Goal: Use online tool/utility: Utilize a website feature to perform a specific function

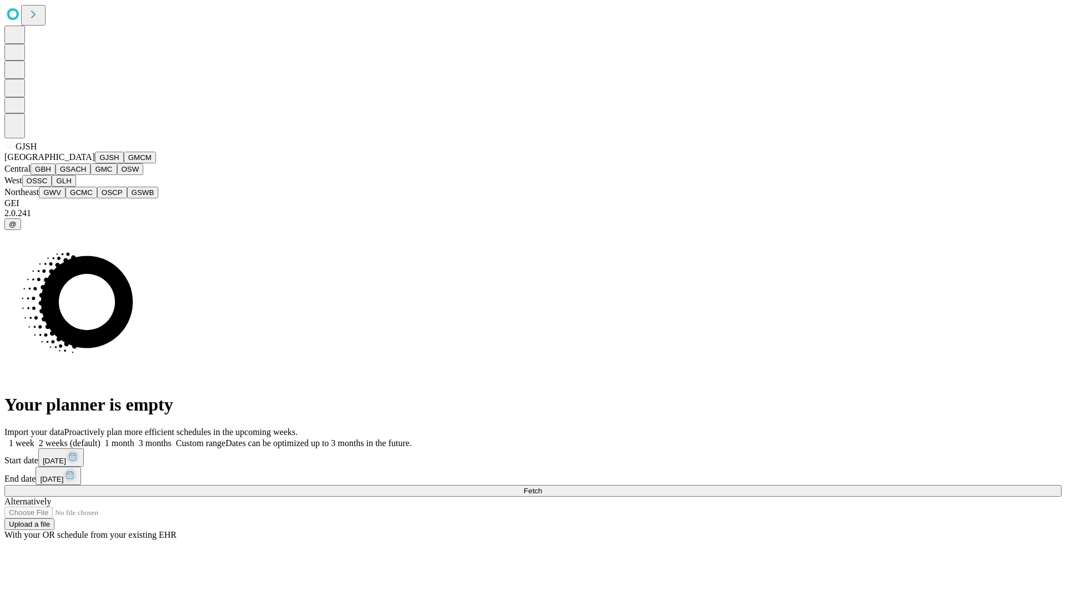
click at [95, 163] on button "GJSH" at bounding box center [109, 158] width 29 height 12
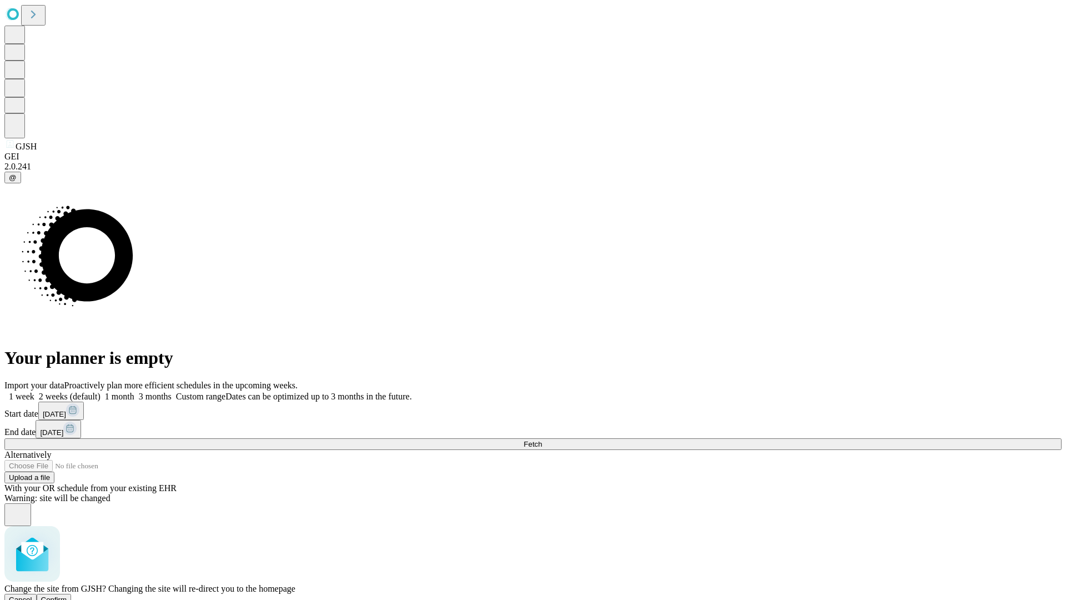
click at [67, 595] on span "Confirm" at bounding box center [54, 599] width 26 height 8
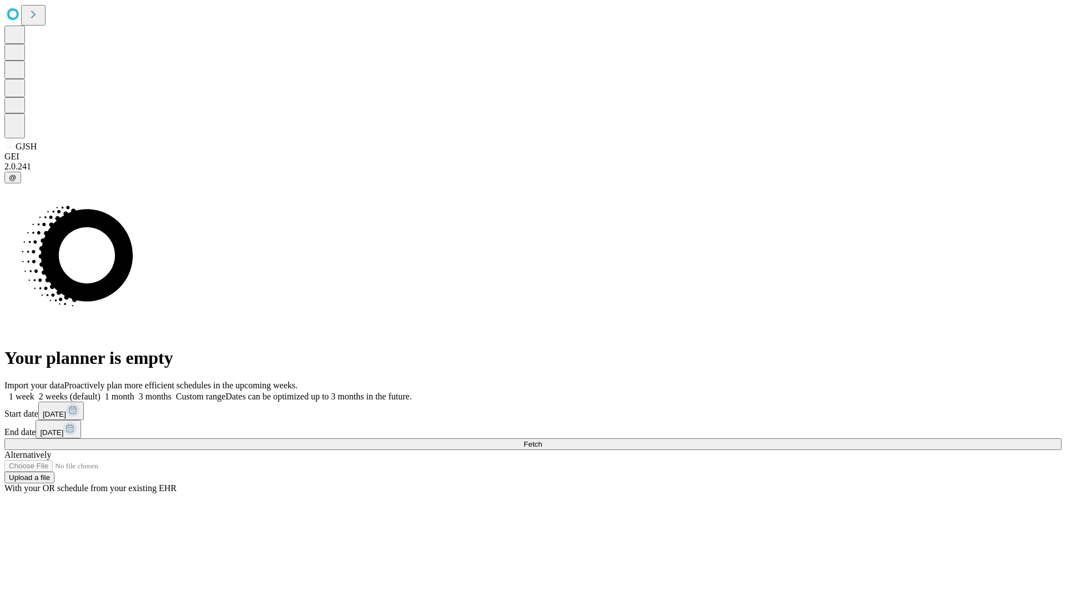
click at [134, 391] on label "1 month" at bounding box center [117, 395] width 34 height 9
click at [542, 440] on span "Fetch" at bounding box center [533, 444] width 18 height 8
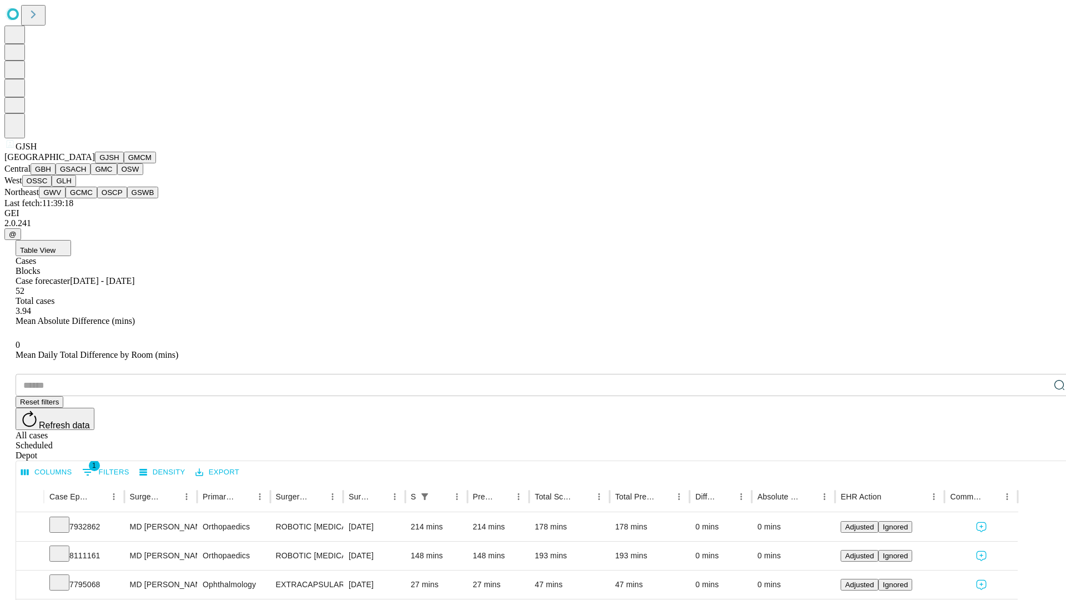
click at [124, 163] on button "GMCM" at bounding box center [140, 158] width 32 height 12
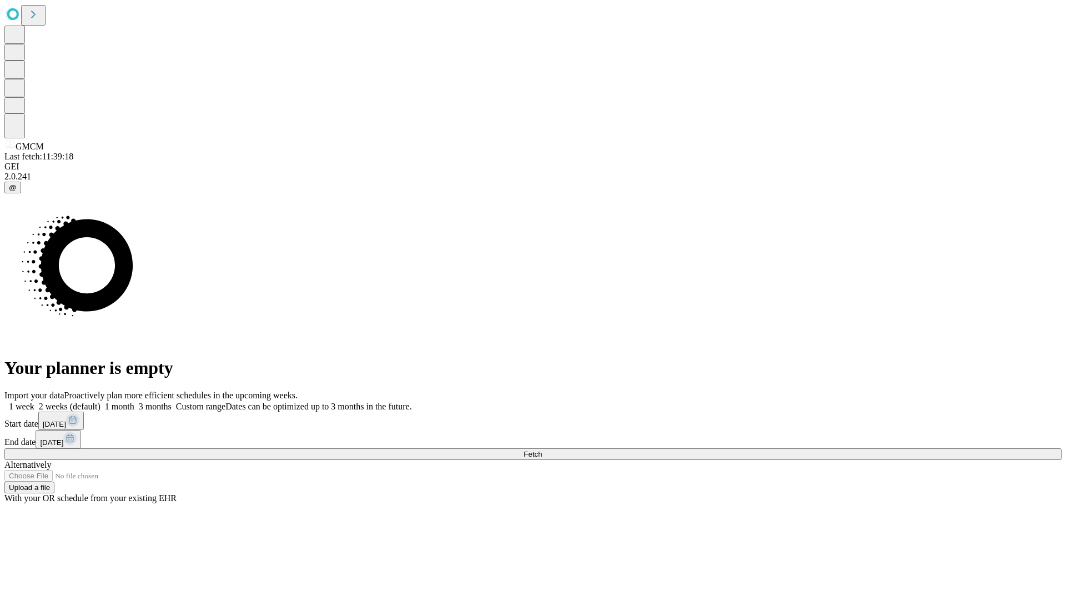
click at [134, 401] on label "1 month" at bounding box center [117, 405] width 34 height 9
click at [542, 450] on span "Fetch" at bounding box center [533, 454] width 18 height 8
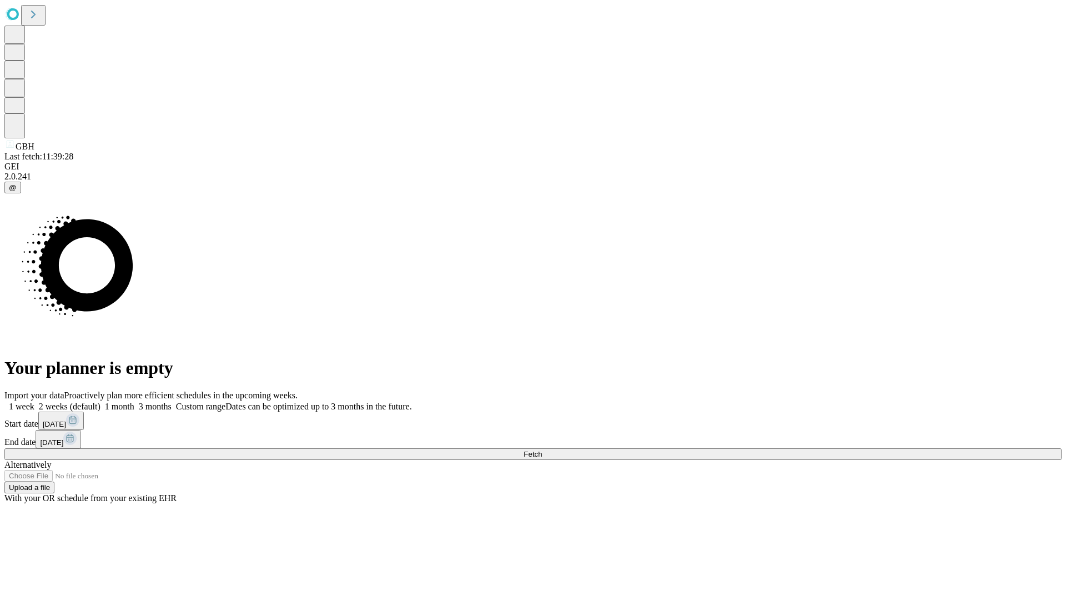
click at [134, 401] on label "1 month" at bounding box center [117, 405] width 34 height 9
click at [542, 450] on span "Fetch" at bounding box center [533, 454] width 18 height 8
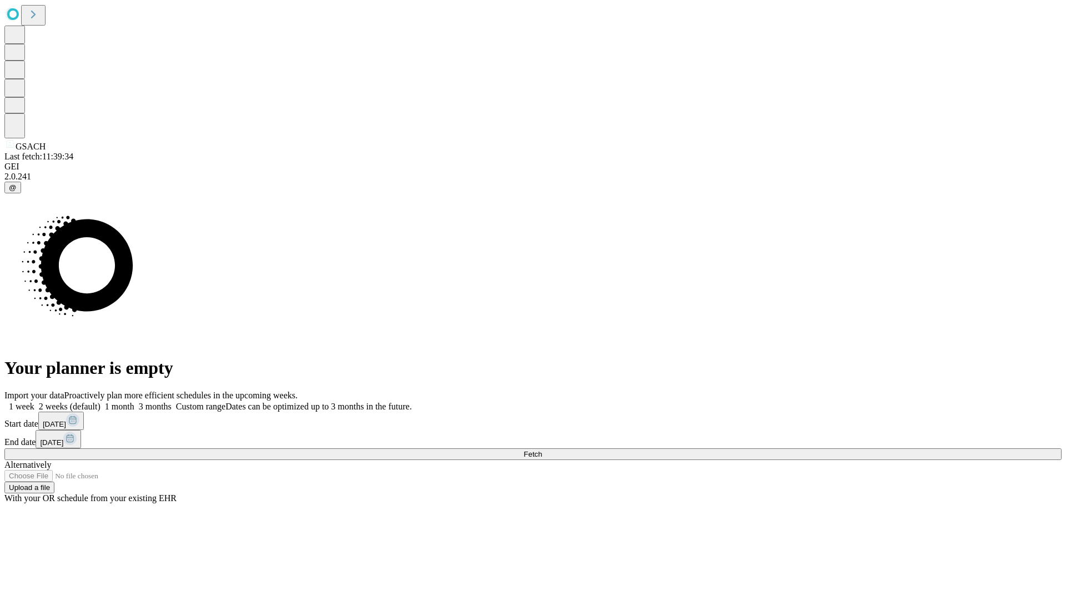
click at [134, 401] on label "1 month" at bounding box center [117, 405] width 34 height 9
click at [542, 450] on span "Fetch" at bounding box center [533, 454] width 18 height 8
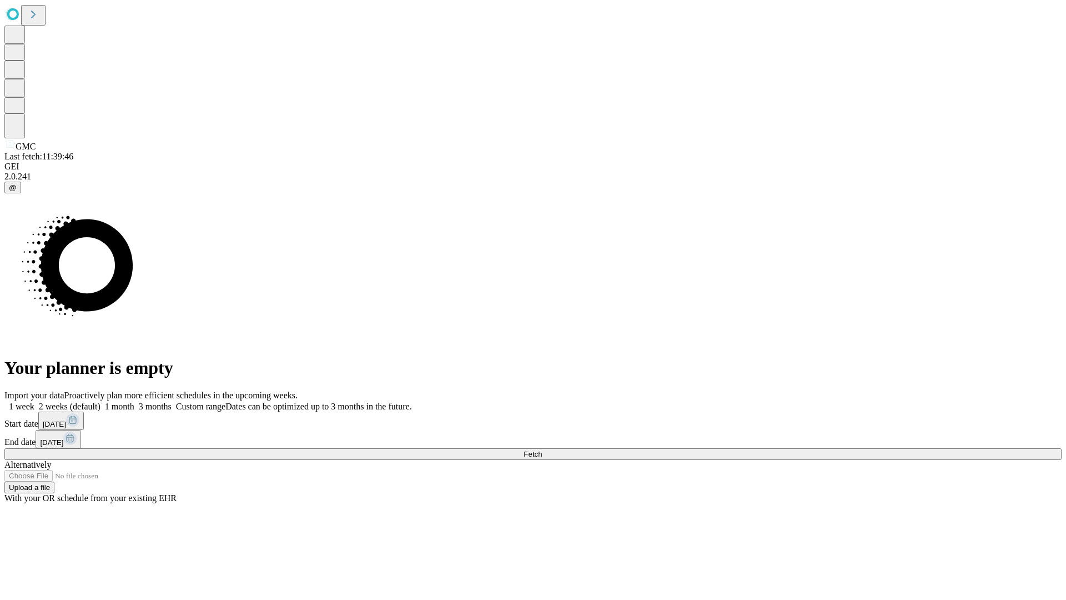
click at [134, 401] on label "1 month" at bounding box center [117, 405] width 34 height 9
click at [542, 450] on span "Fetch" at bounding box center [533, 454] width 18 height 8
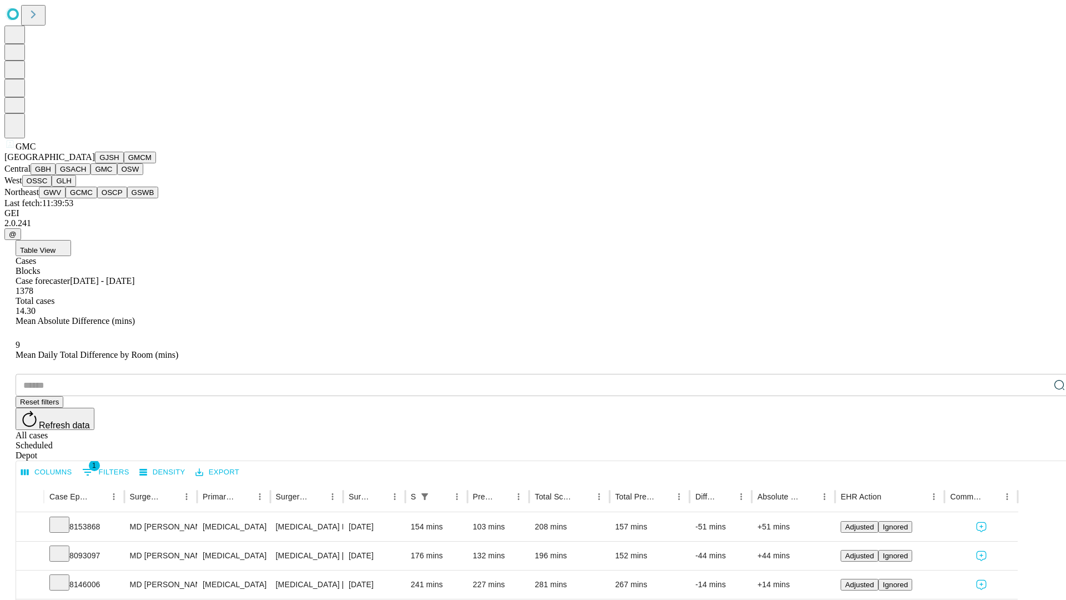
click at [117, 175] on button "OSW" at bounding box center [130, 169] width 27 height 12
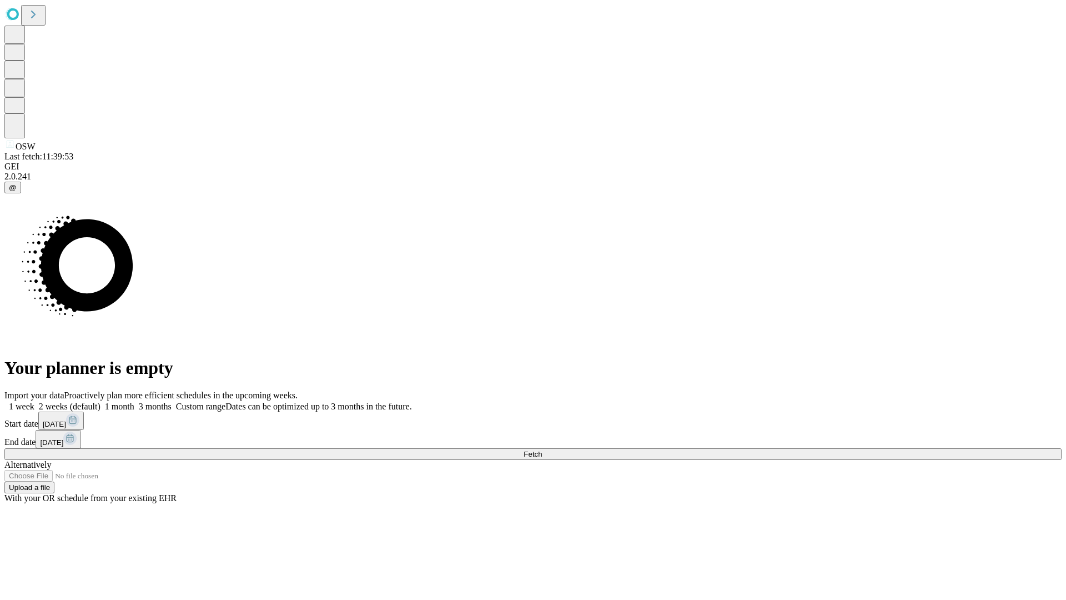
click at [134, 401] on label "1 month" at bounding box center [117, 405] width 34 height 9
click at [542, 450] on span "Fetch" at bounding box center [533, 454] width 18 height 8
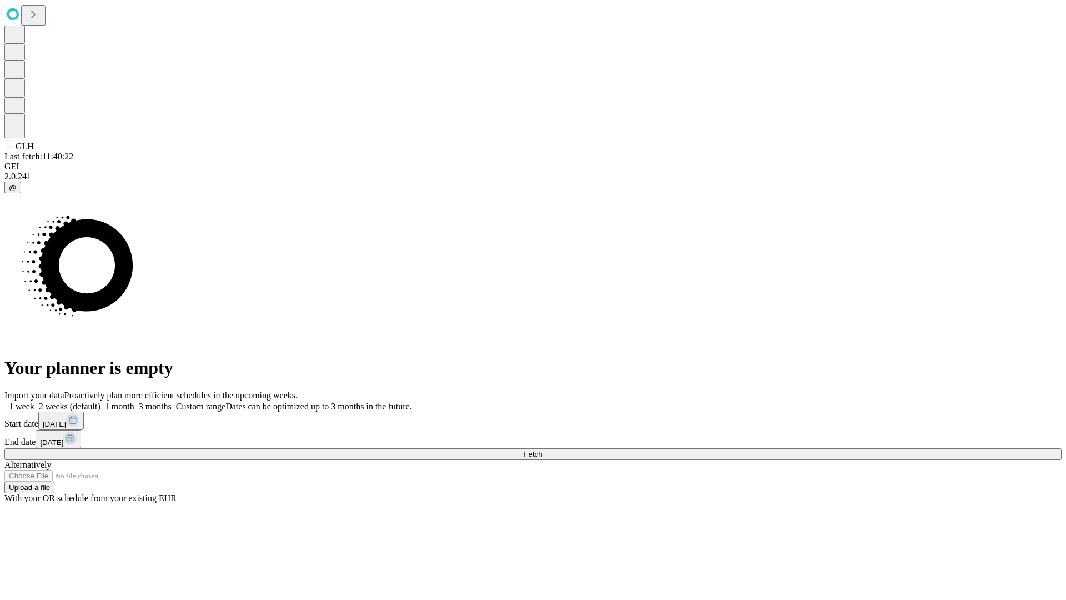
click at [134, 401] on label "1 month" at bounding box center [117, 405] width 34 height 9
click at [542, 450] on span "Fetch" at bounding box center [533, 454] width 18 height 8
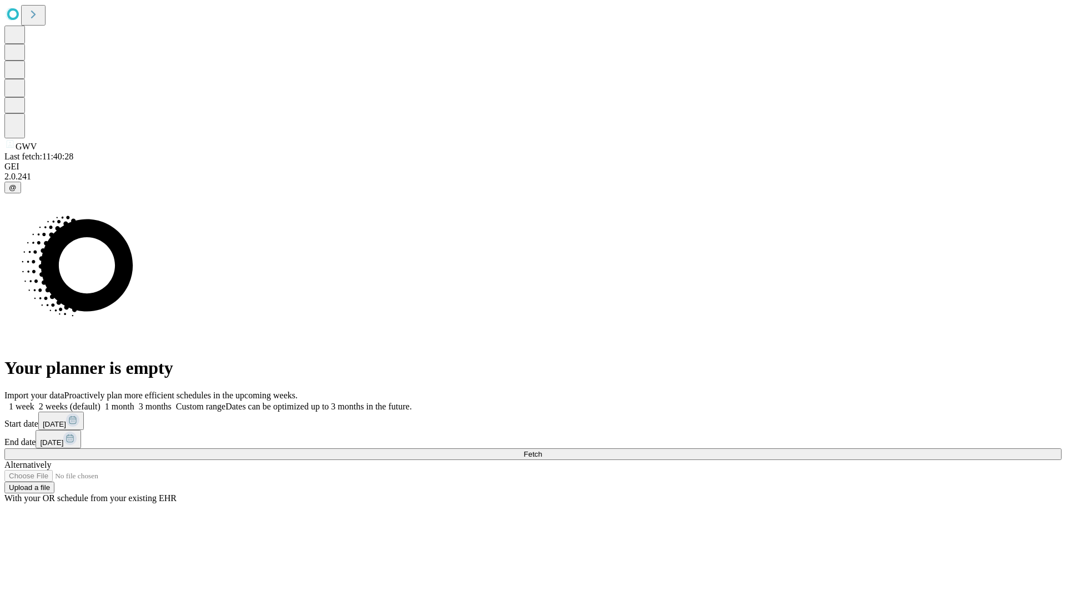
click at [134, 401] on label "1 month" at bounding box center [117, 405] width 34 height 9
click at [542, 450] on span "Fetch" at bounding box center [533, 454] width 18 height 8
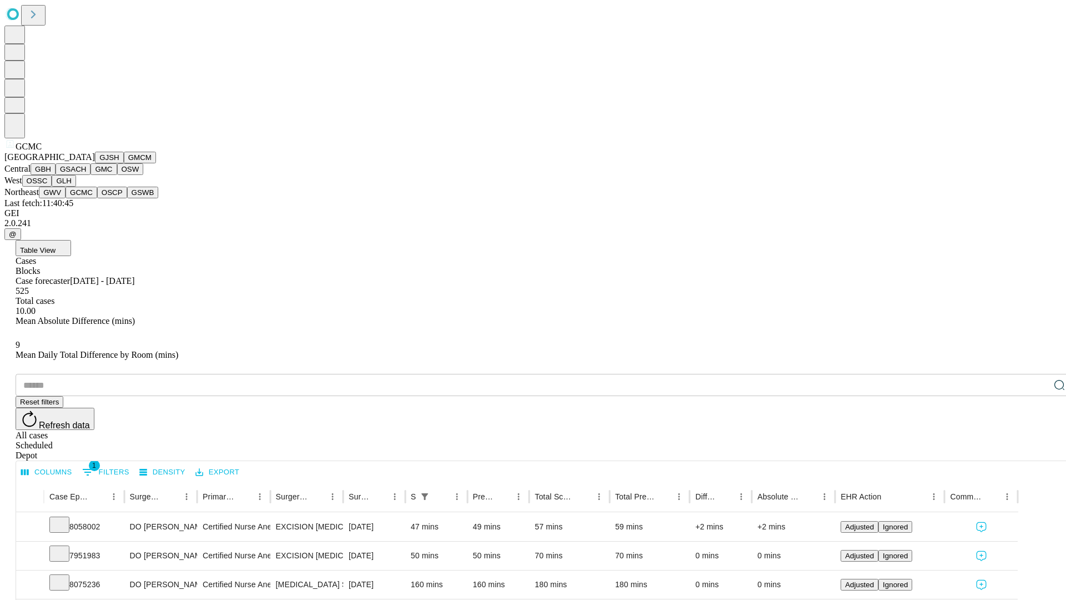
click at [97, 198] on button "OSCP" at bounding box center [112, 193] width 30 height 12
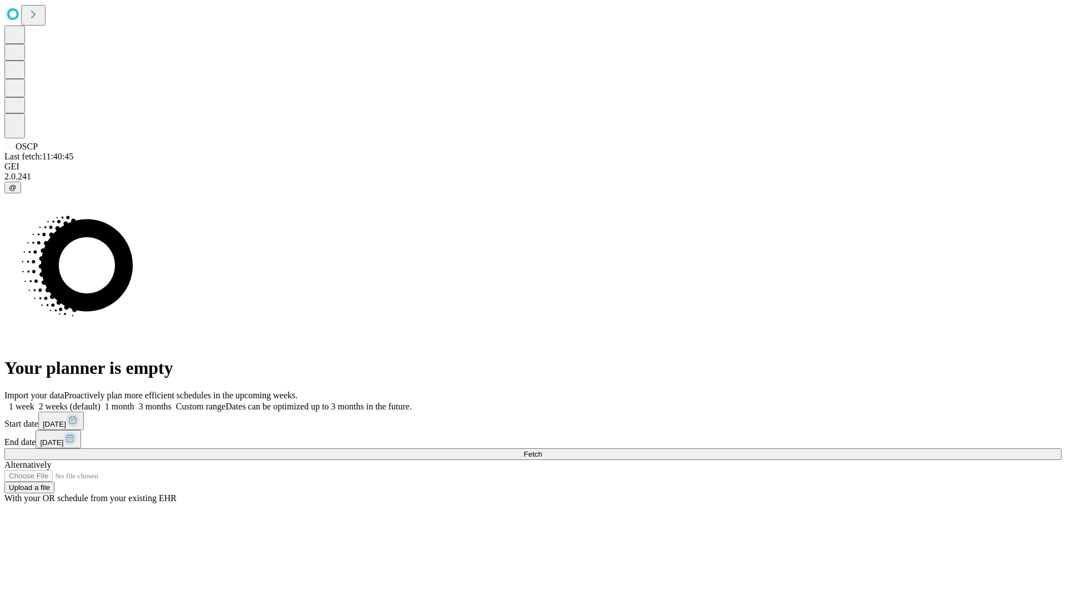
click at [134, 401] on label "1 month" at bounding box center [117, 405] width 34 height 9
click at [542, 450] on span "Fetch" at bounding box center [533, 454] width 18 height 8
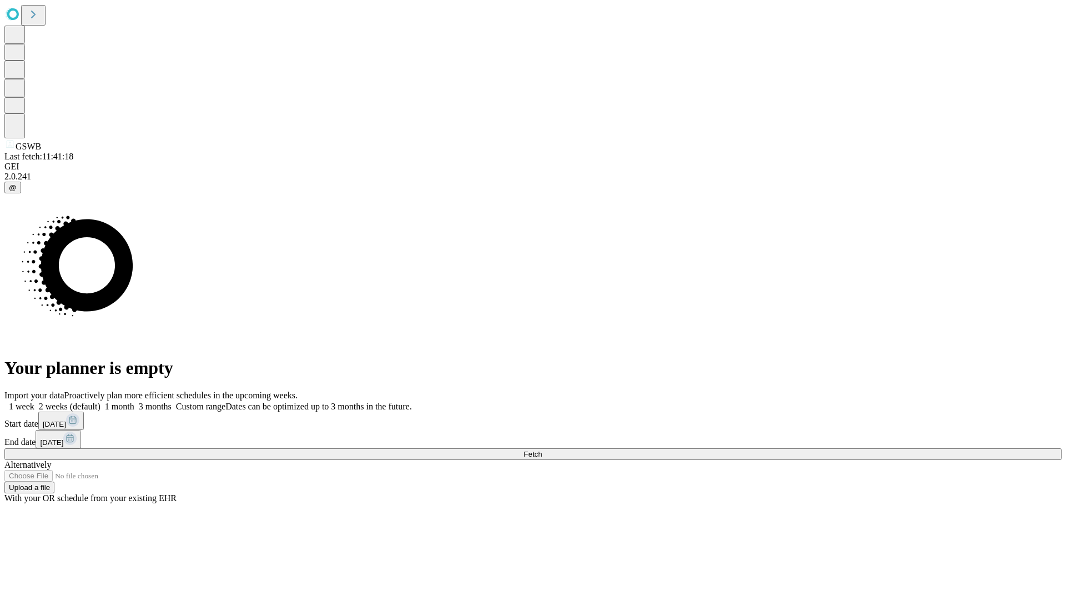
click at [134, 401] on label "1 month" at bounding box center [117, 405] width 34 height 9
click at [542, 450] on span "Fetch" at bounding box center [533, 454] width 18 height 8
